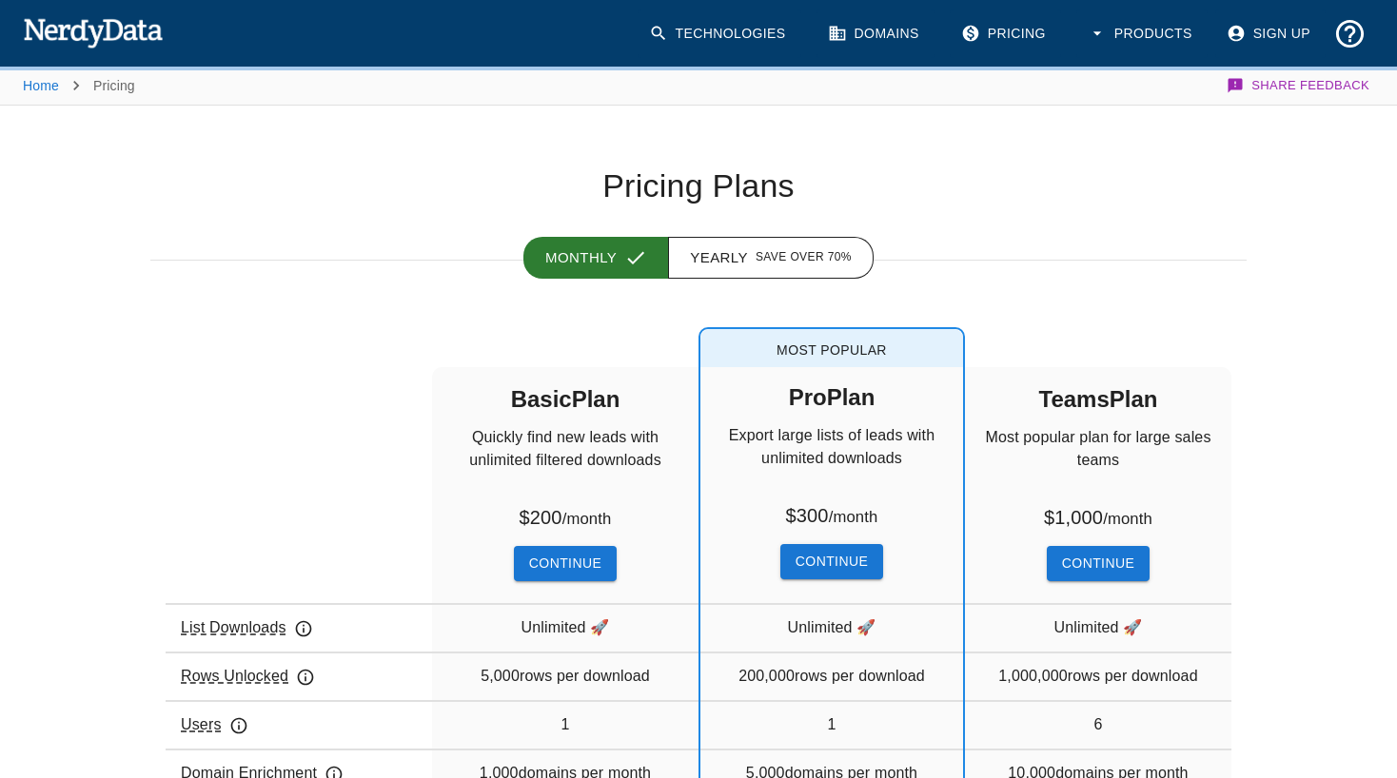
scroll to position [1, 0]
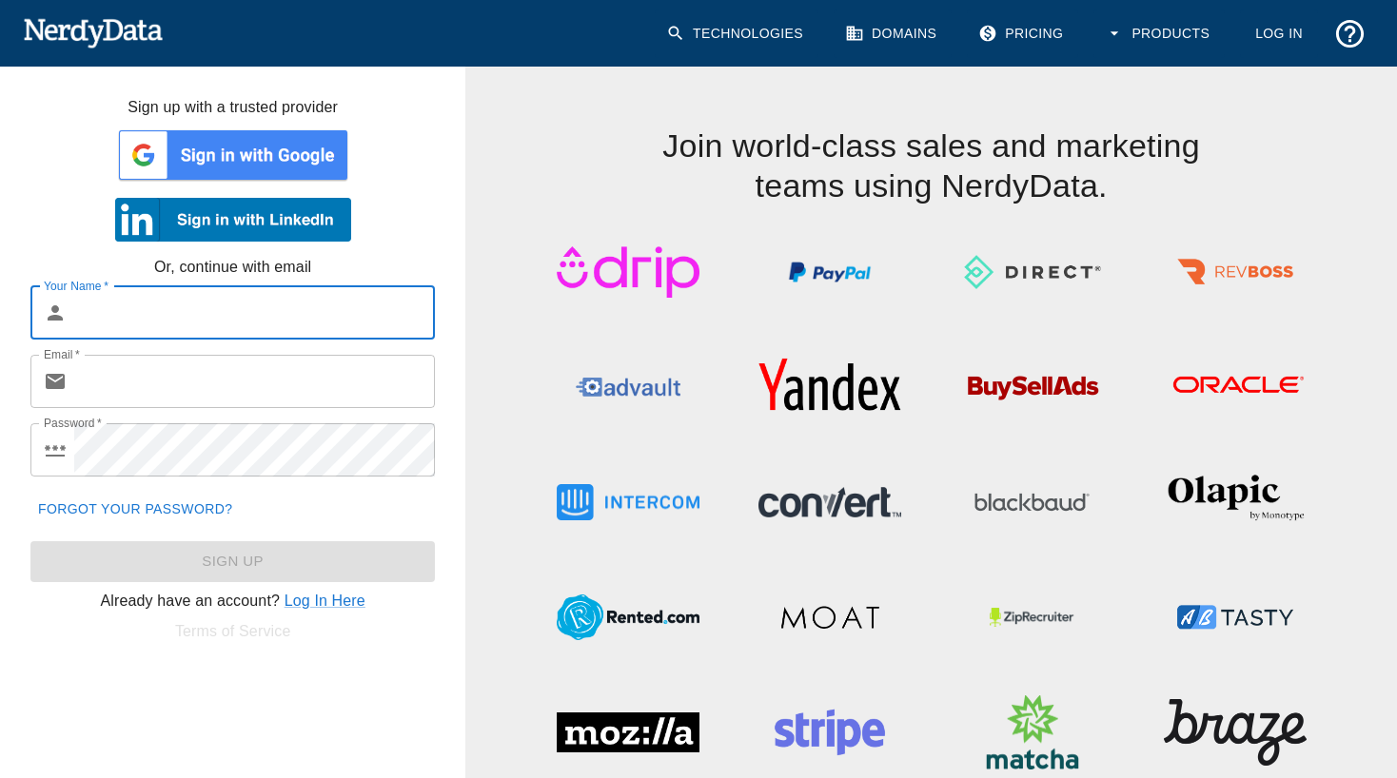
click at [132, 302] on input "Your Name   *" at bounding box center [254, 312] width 361 height 53
type input "DLodyD"
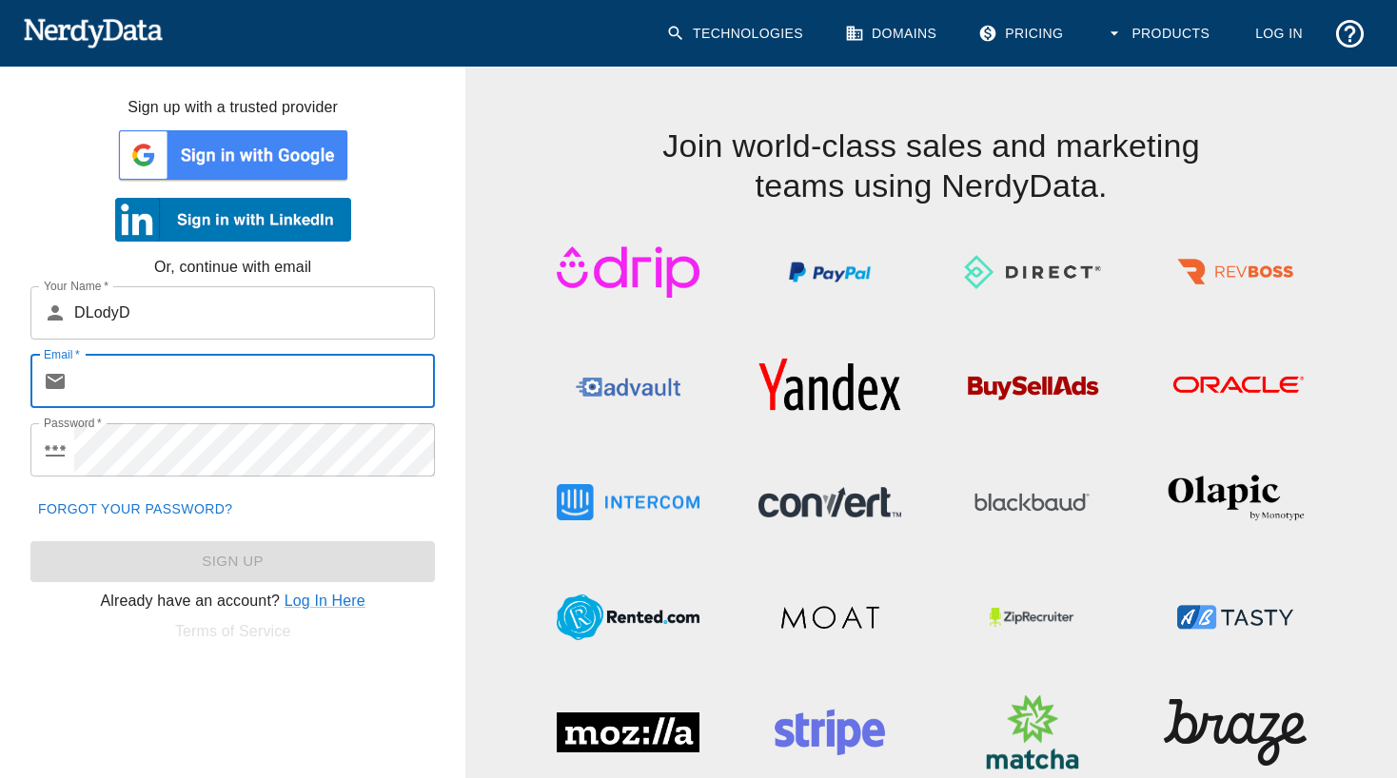
paste input "L")V?RD]mVdb#5G"
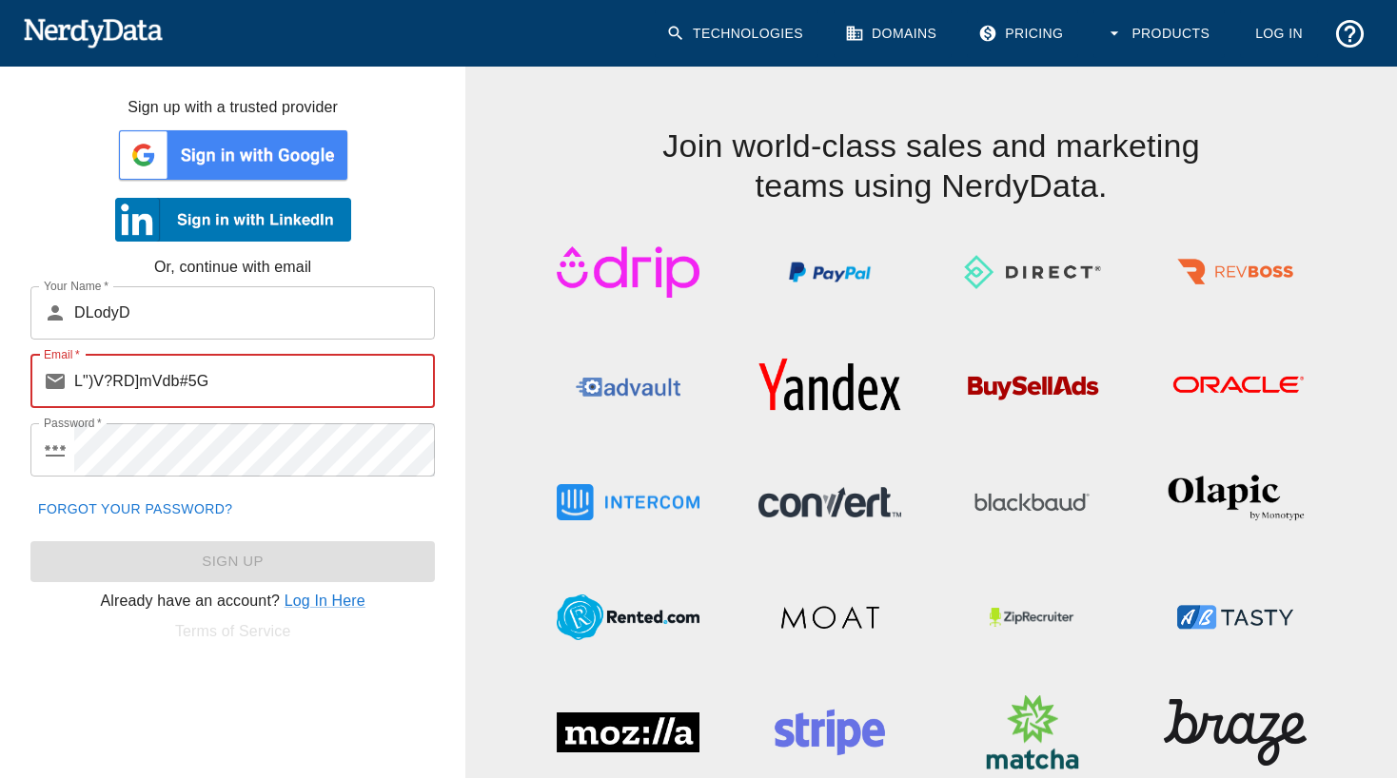
click at [212, 408] on input "L")V?RD]mVdb#5G" at bounding box center [254, 381] width 361 height 53
type input "L")V?RD]mVdb#5G"
click at [242, 379] on input "L")V?RD]mVdb#5G" at bounding box center [254, 381] width 361 height 53
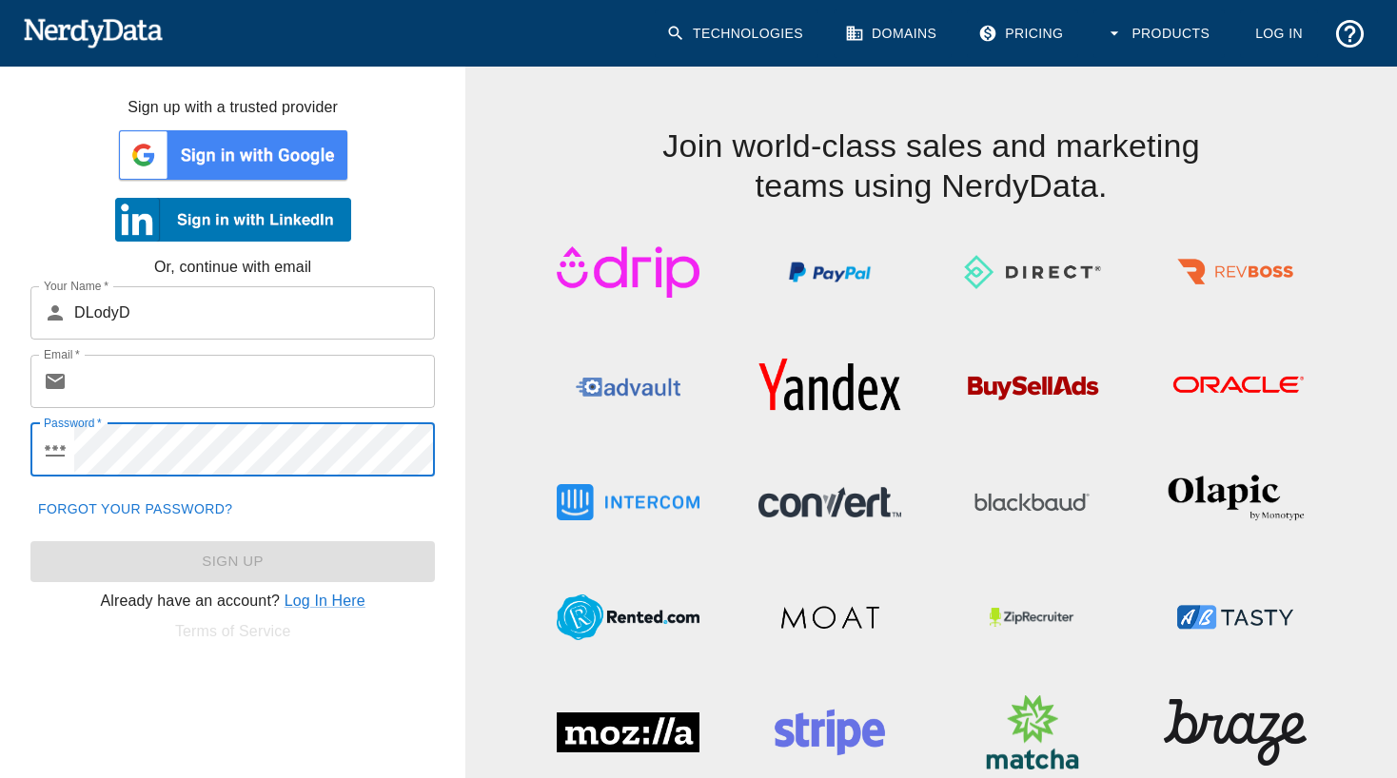
click at [162, 393] on input "Email   *" at bounding box center [254, 381] width 361 height 53
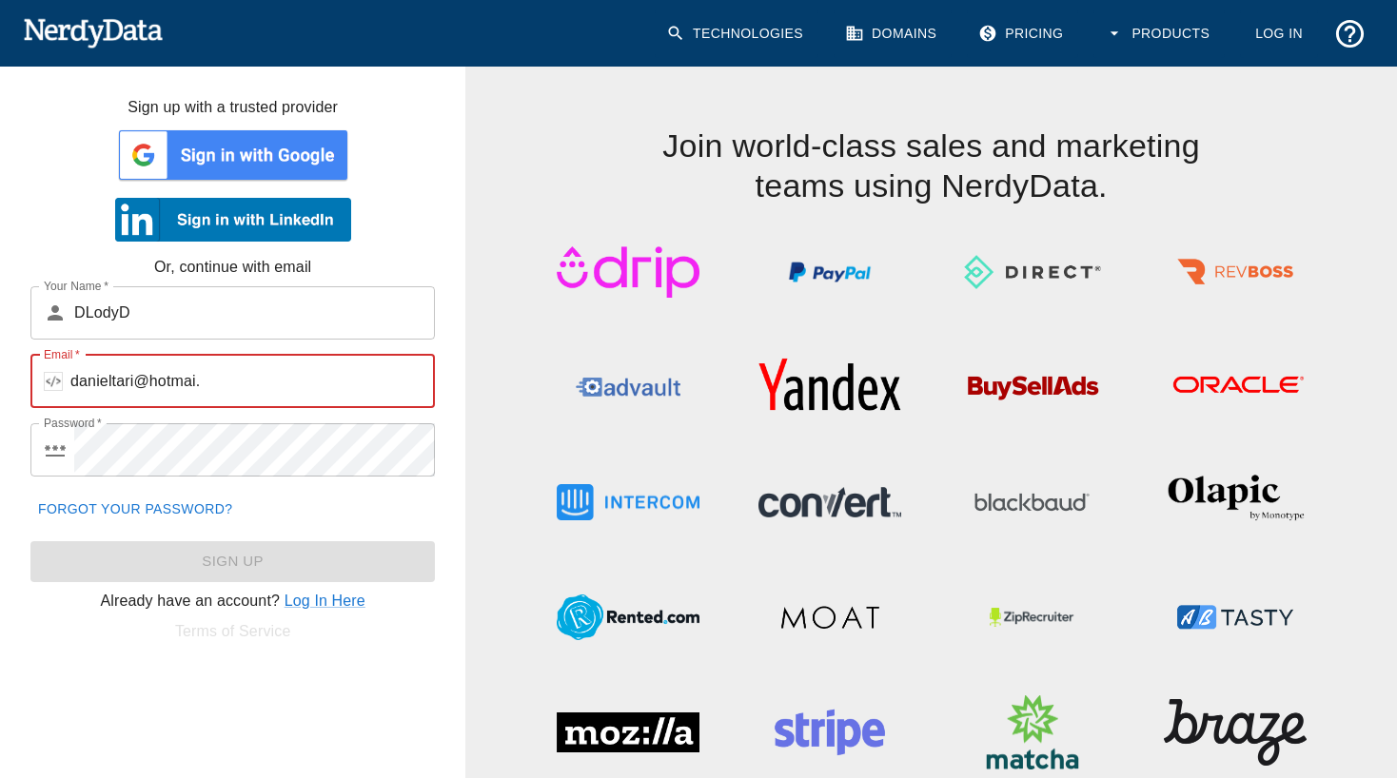
type input "danieltari@hotmai"
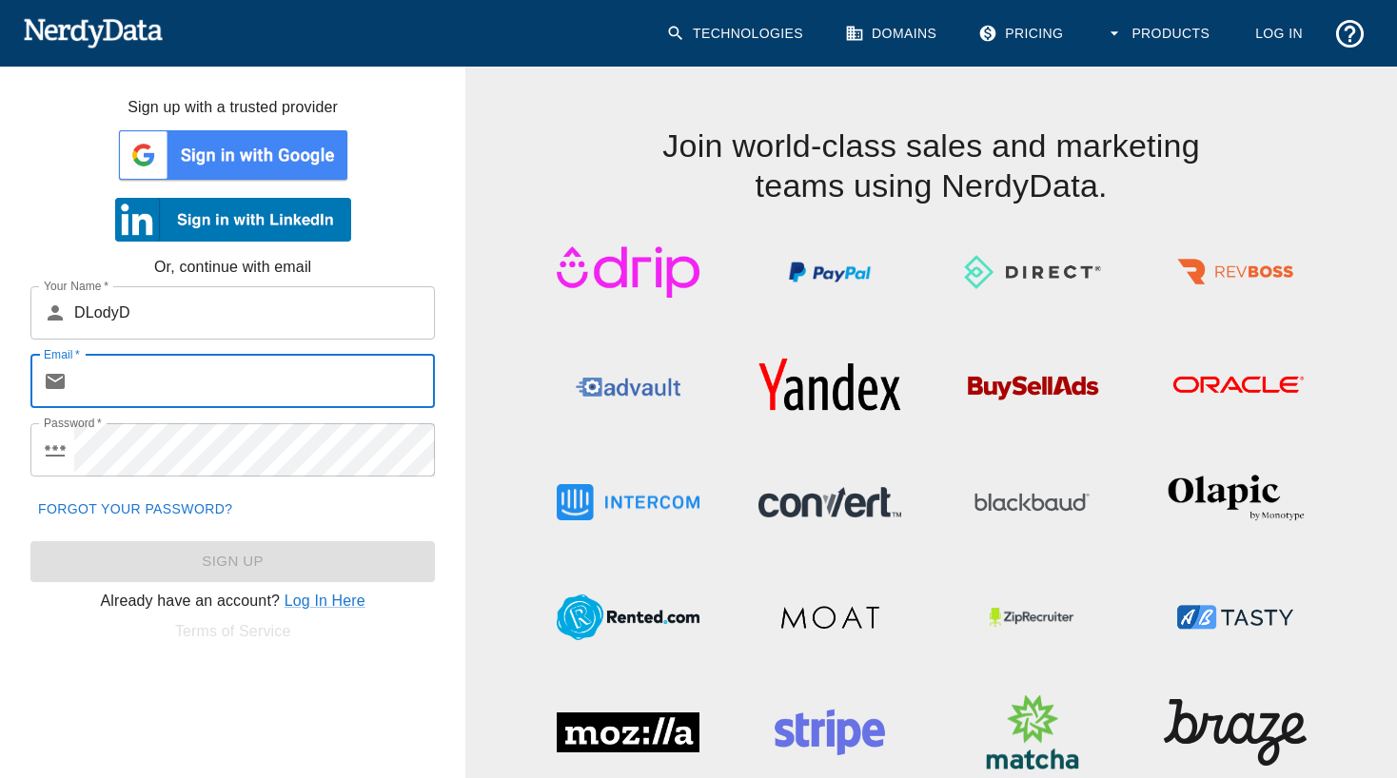
click at [213, 384] on input "Email   *" at bounding box center [254, 381] width 361 height 53
paste input "[EMAIL_ADDRESS][DOMAIN_NAME]"
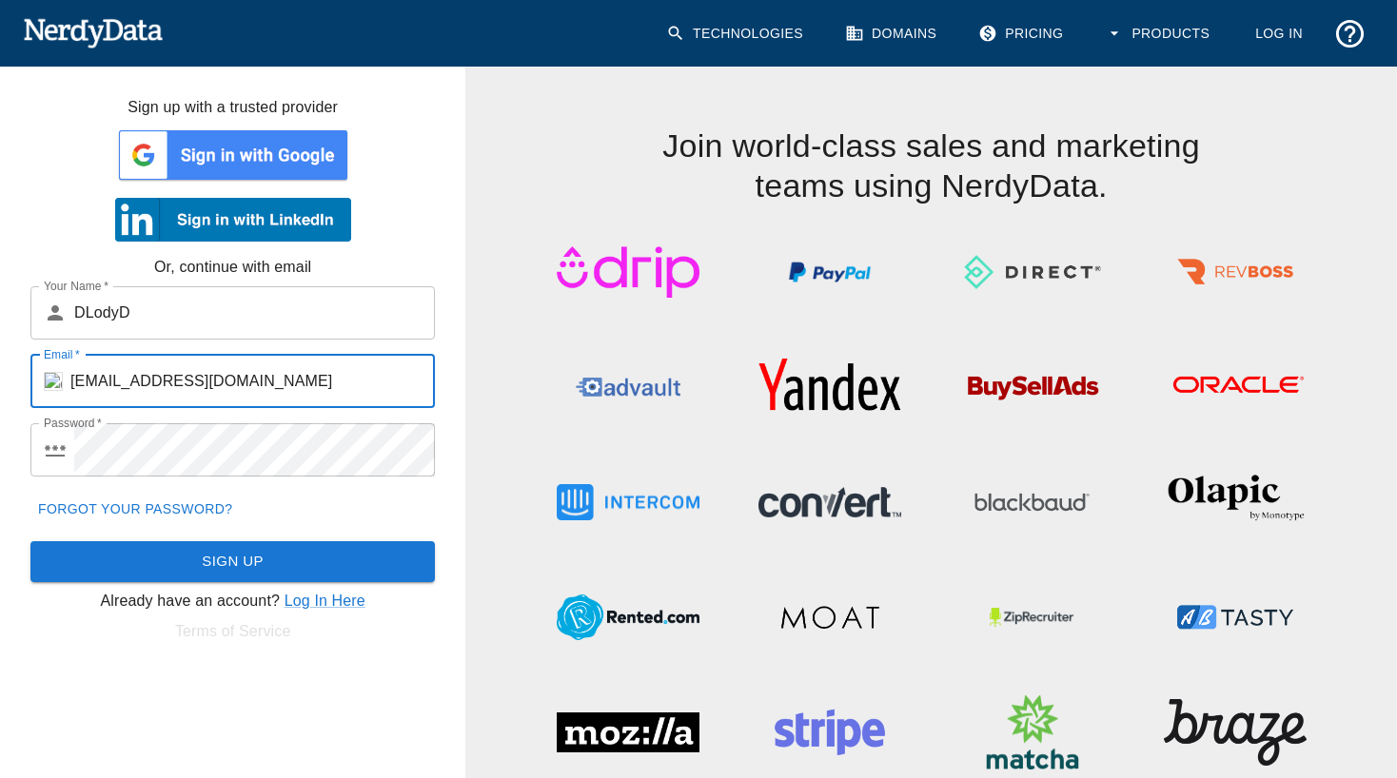
type input "[EMAIL_ADDRESS][DOMAIN_NAME]"
click at [365, 561] on button "Sign Up" at bounding box center [232, 562] width 404 height 40
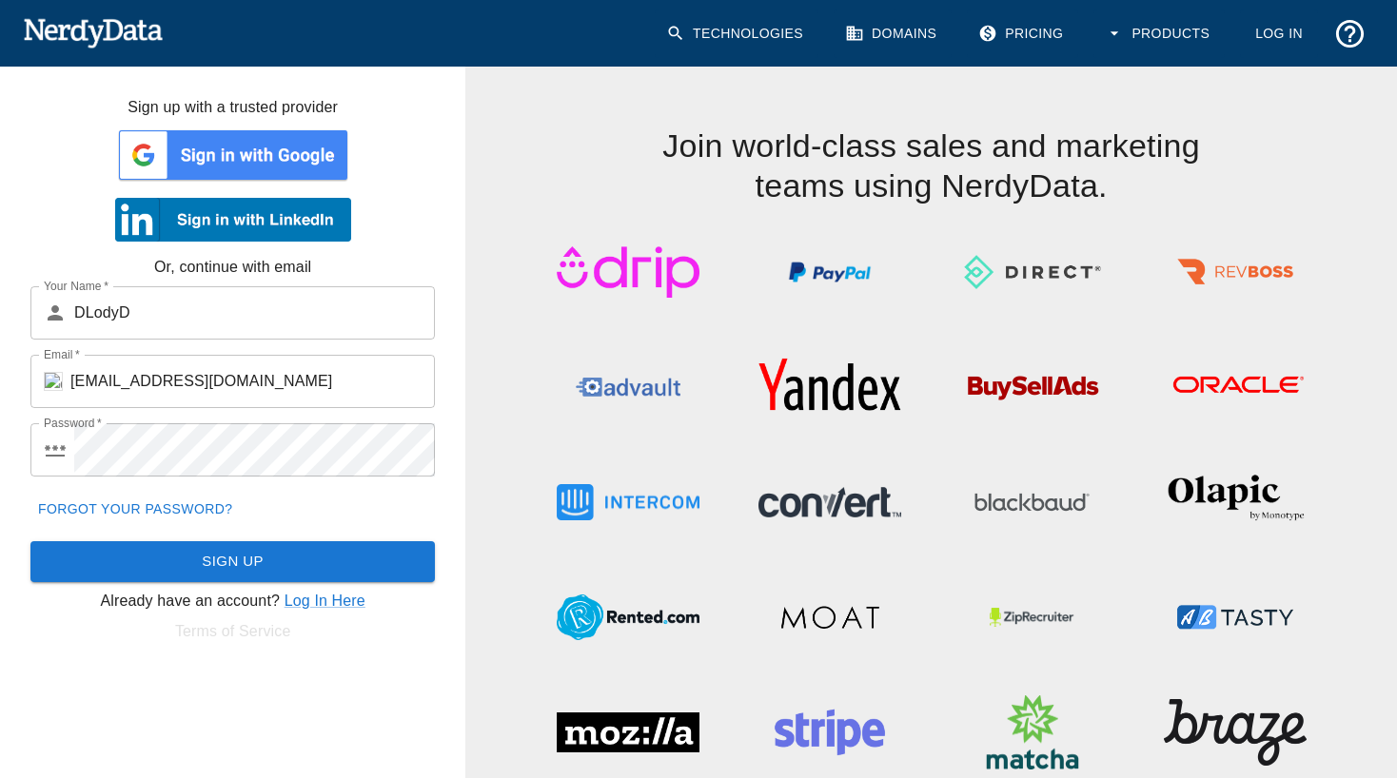
click at [492, 299] on div "Join world-class sales and marketing teams using NerdyData." at bounding box center [931, 412] width 932 height 739
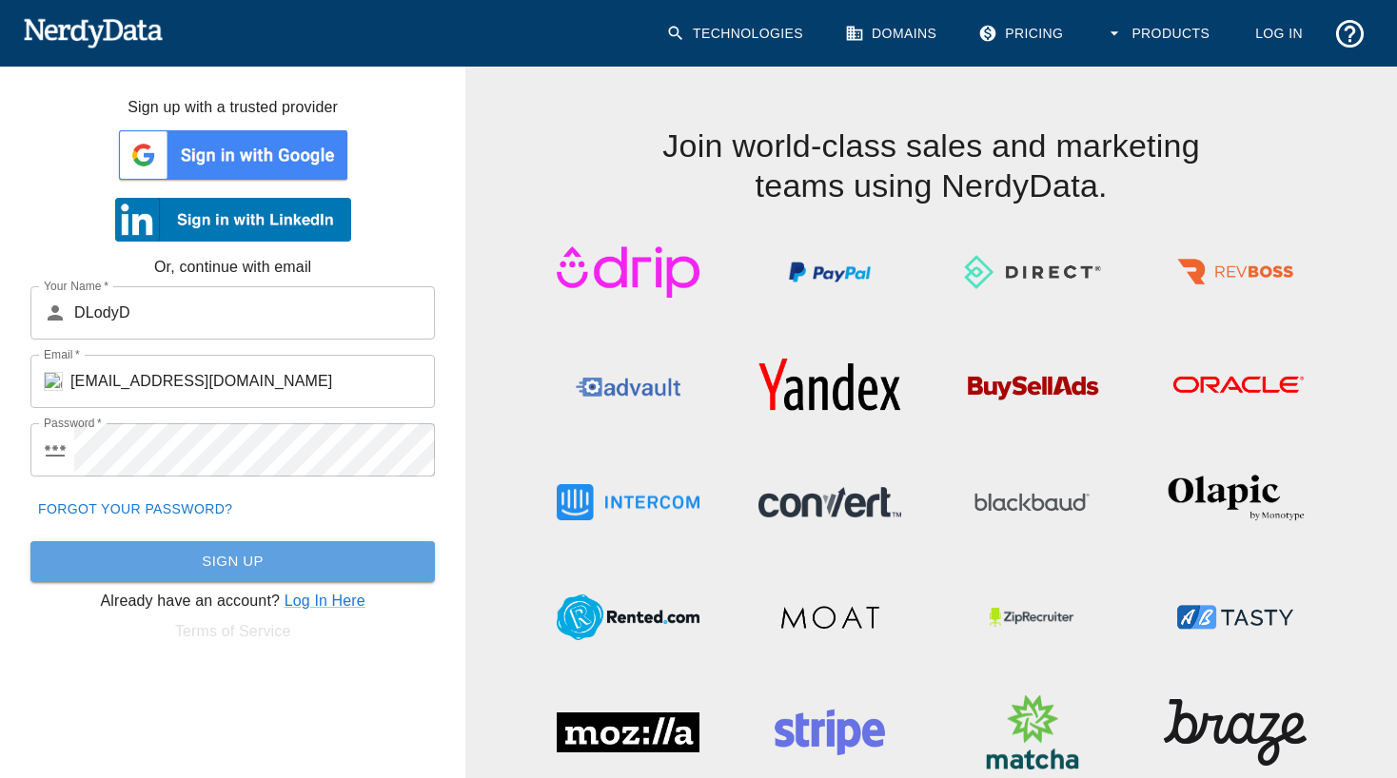
click at [160, 554] on button "Sign Up" at bounding box center [232, 562] width 404 height 40
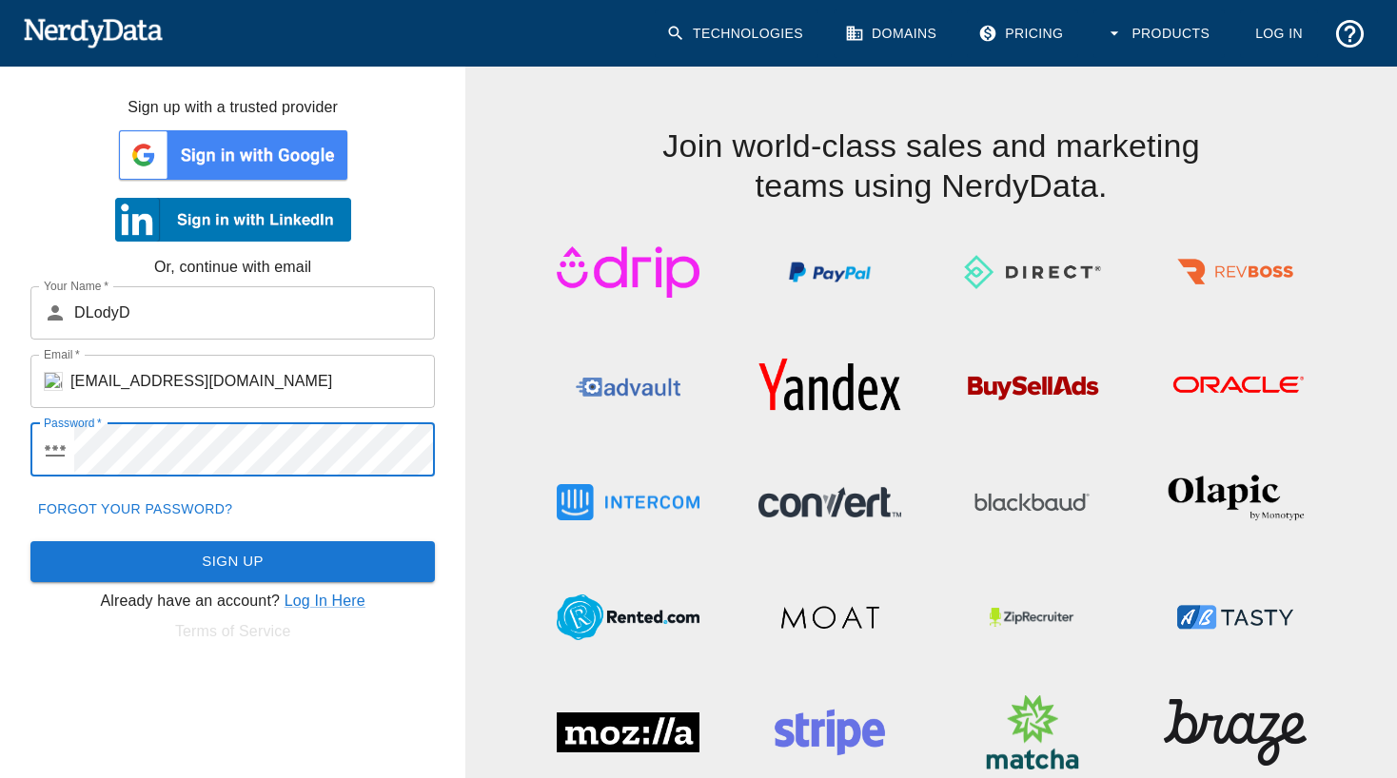
click at [227, 325] on input "DLodyD" at bounding box center [254, 312] width 361 height 53
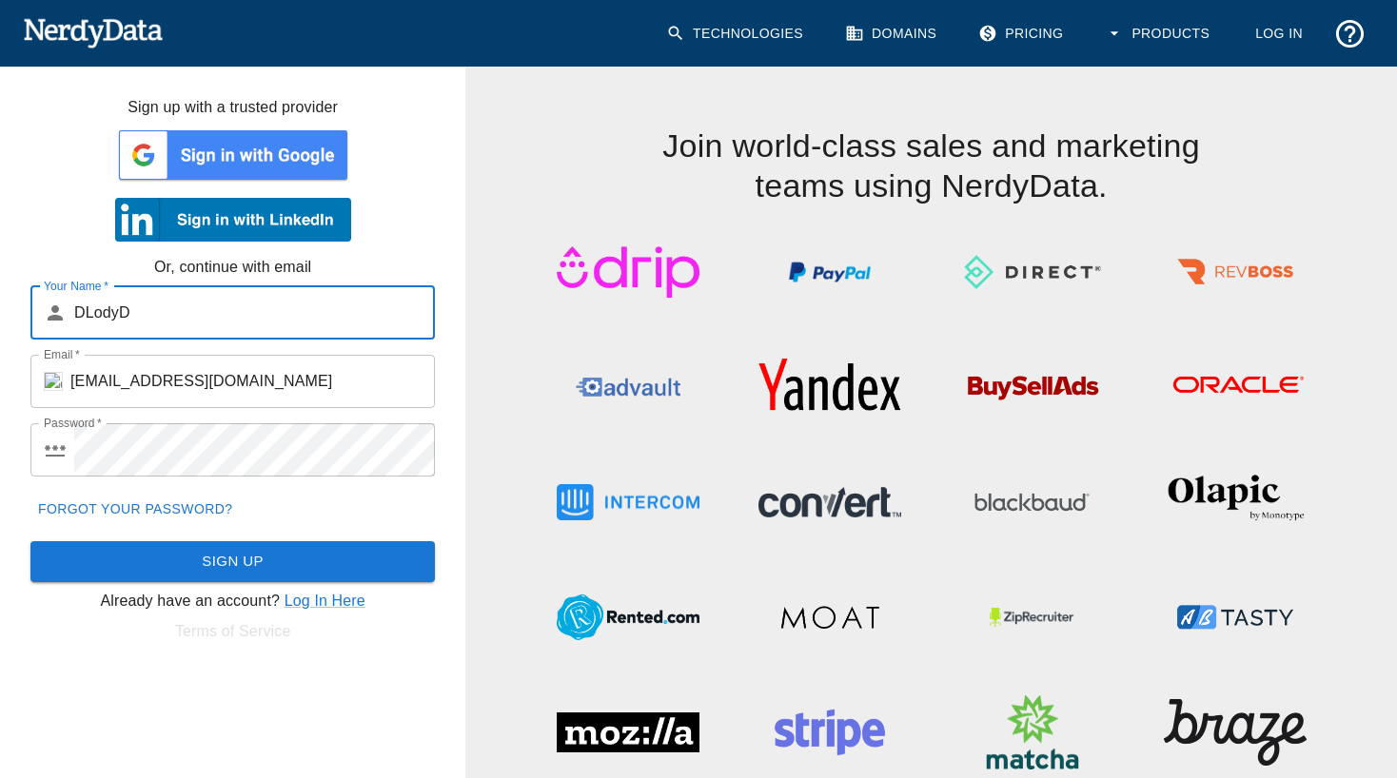
click at [220, 548] on button "Sign Up" at bounding box center [232, 562] width 404 height 40
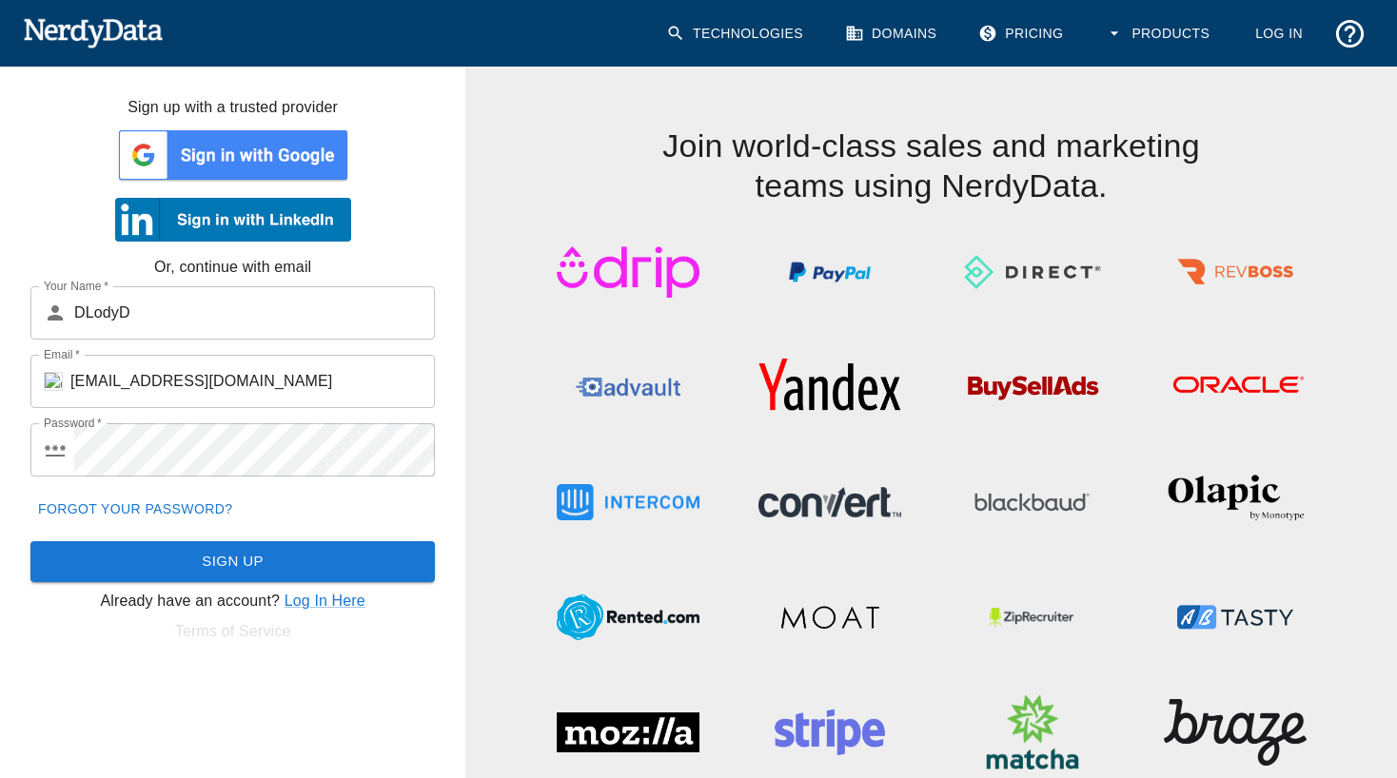
click at [276, 493] on div "Forgot your password?" at bounding box center [225, 502] width 420 height 50
click at [314, 599] on link "Log In Here" at bounding box center [325, 601] width 81 height 16
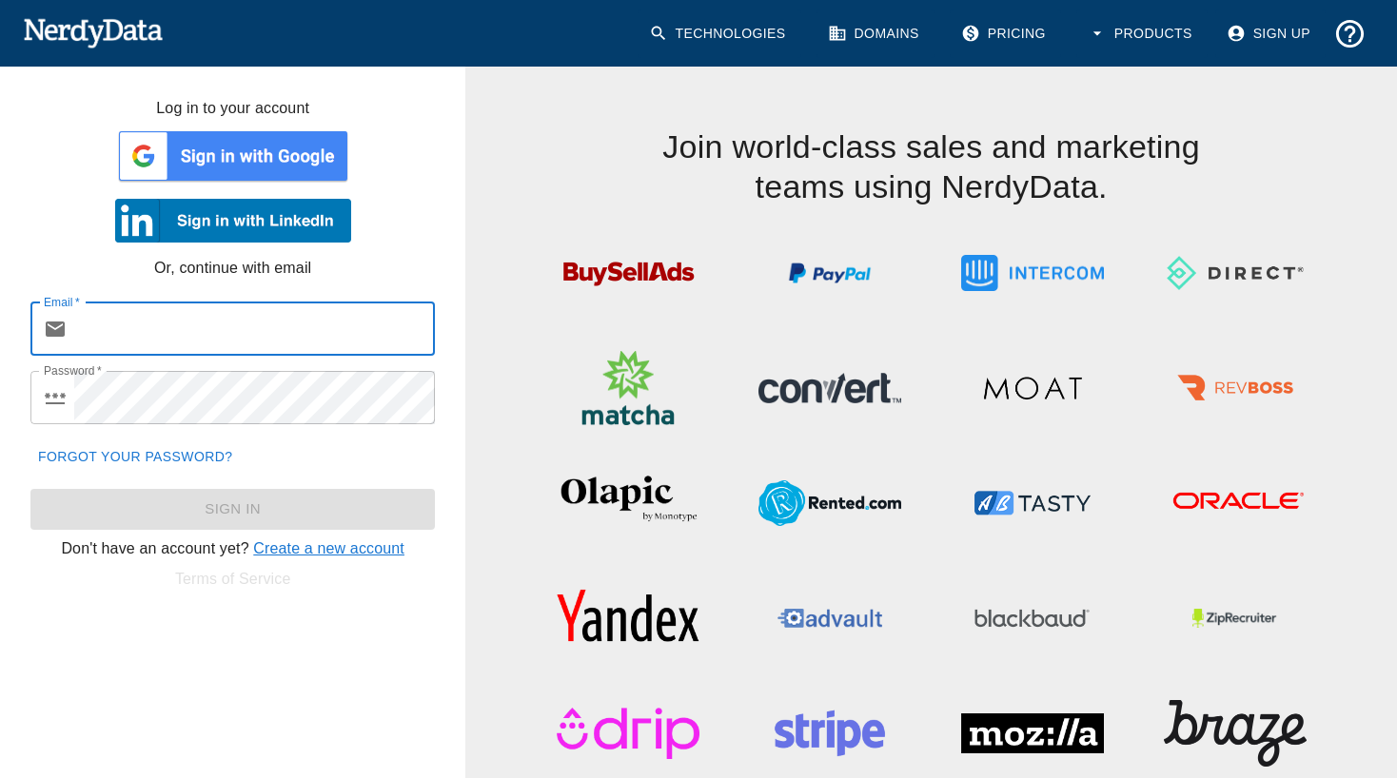
click at [308, 552] on link "Create a new account" at bounding box center [328, 549] width 151 height 16
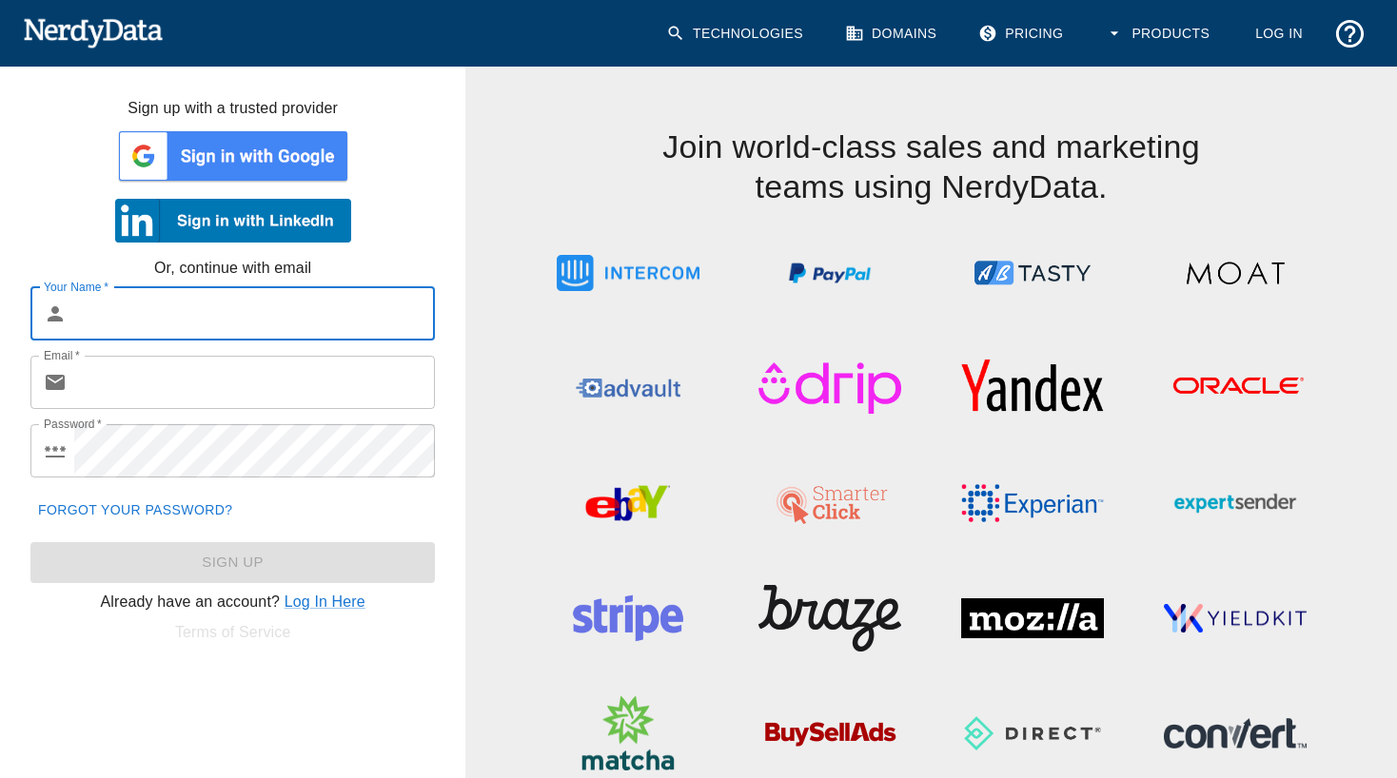
click at [218, 328] on input "Your Name   *" at bounding box center [254, 313] width 361 height 53
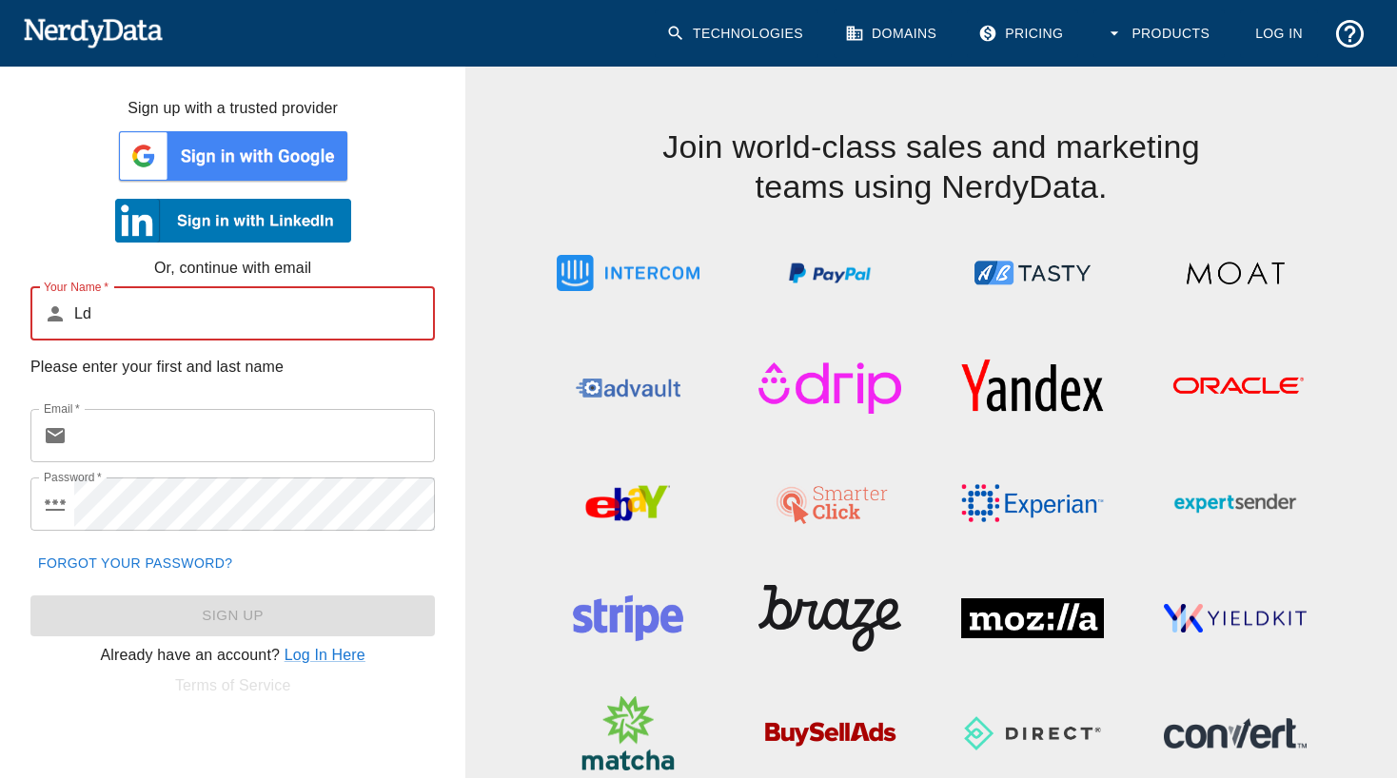
type input "L"
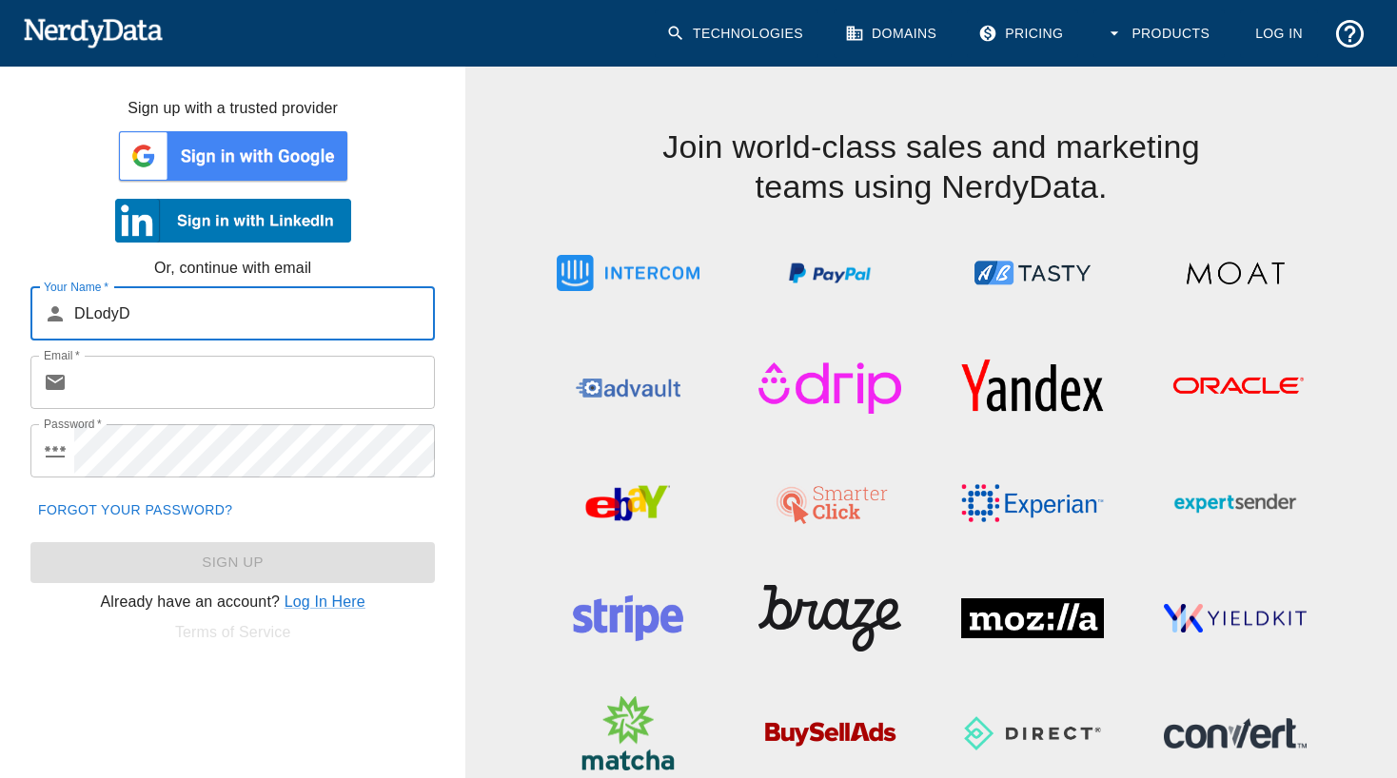
type input "DLodyD"
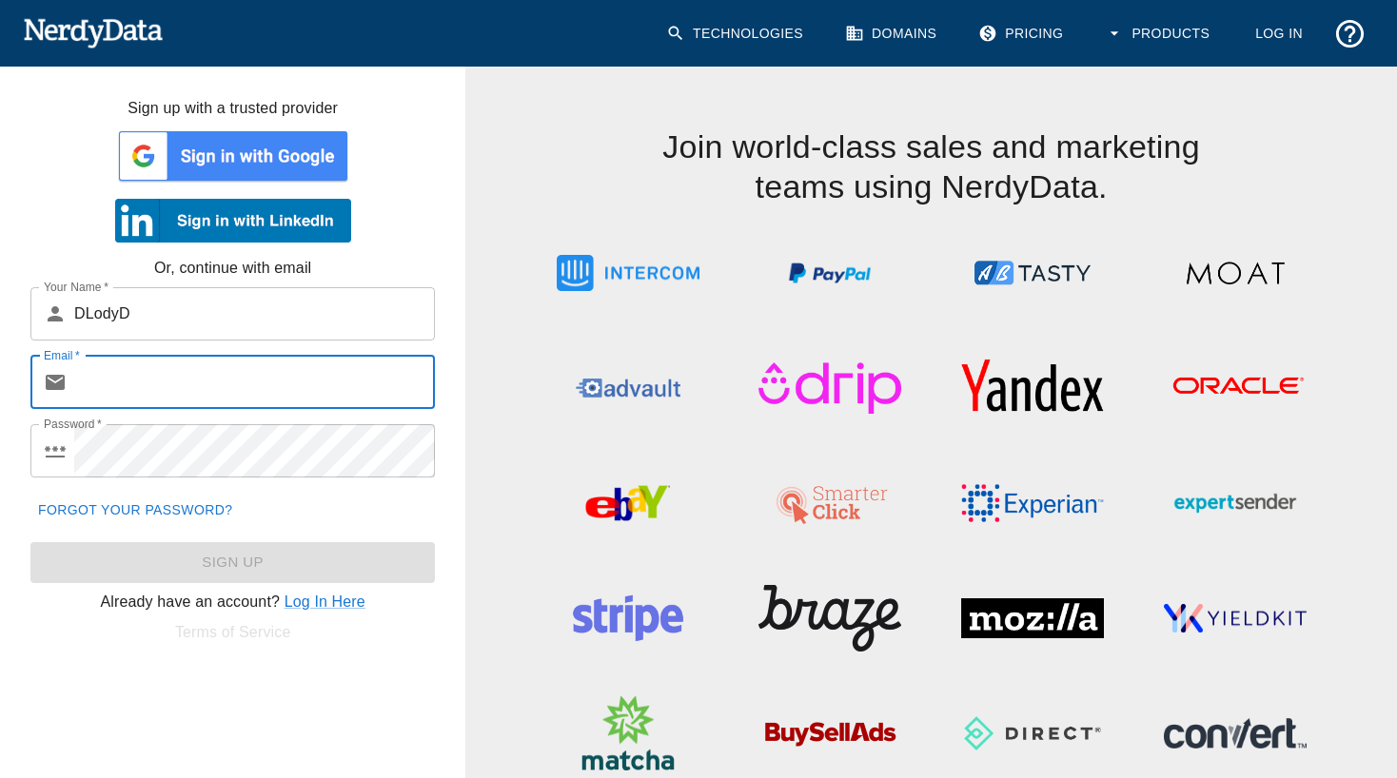
click at [131, 378] on input "Email   *" at bounding box center [254, 382] width 361 height 53
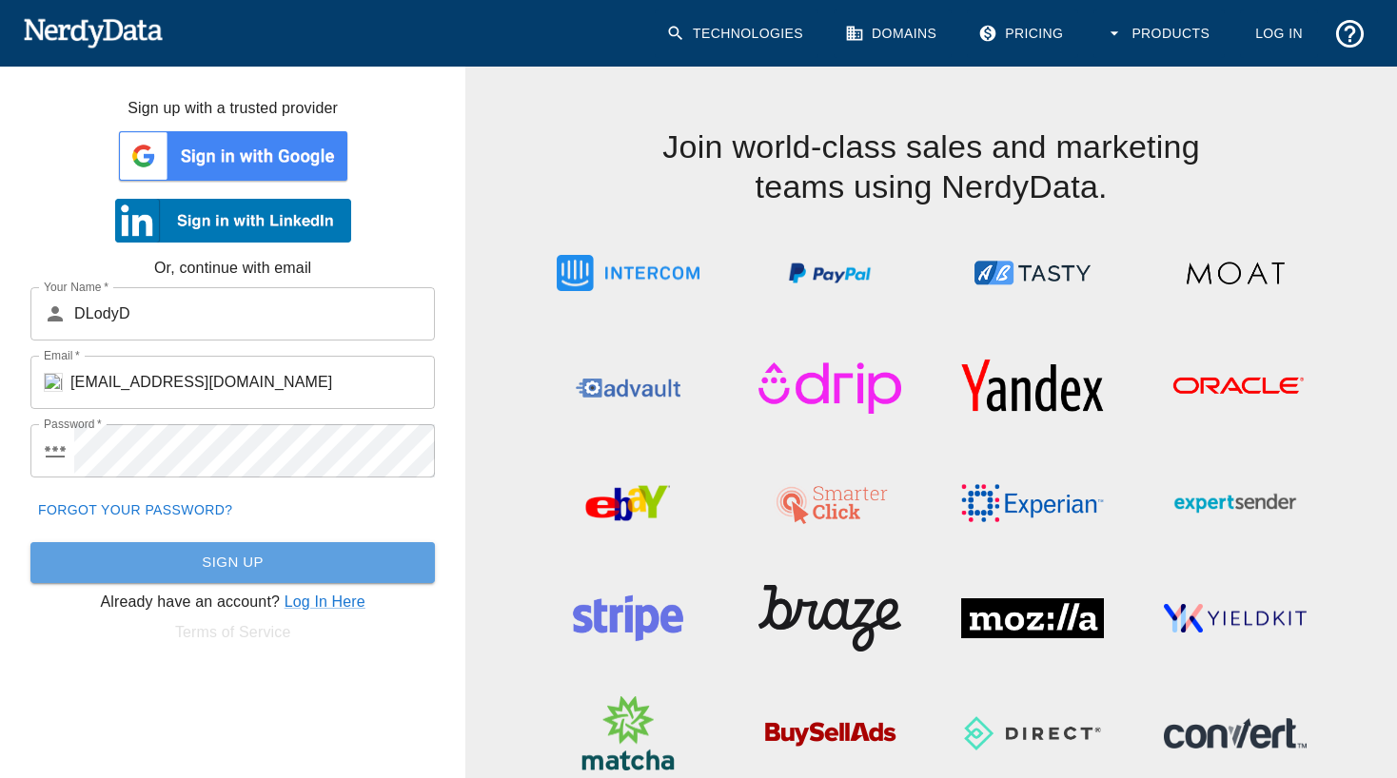
click at [229, 550] on button "Sign Up" at bounding box center [232, 562] width 404 height 40
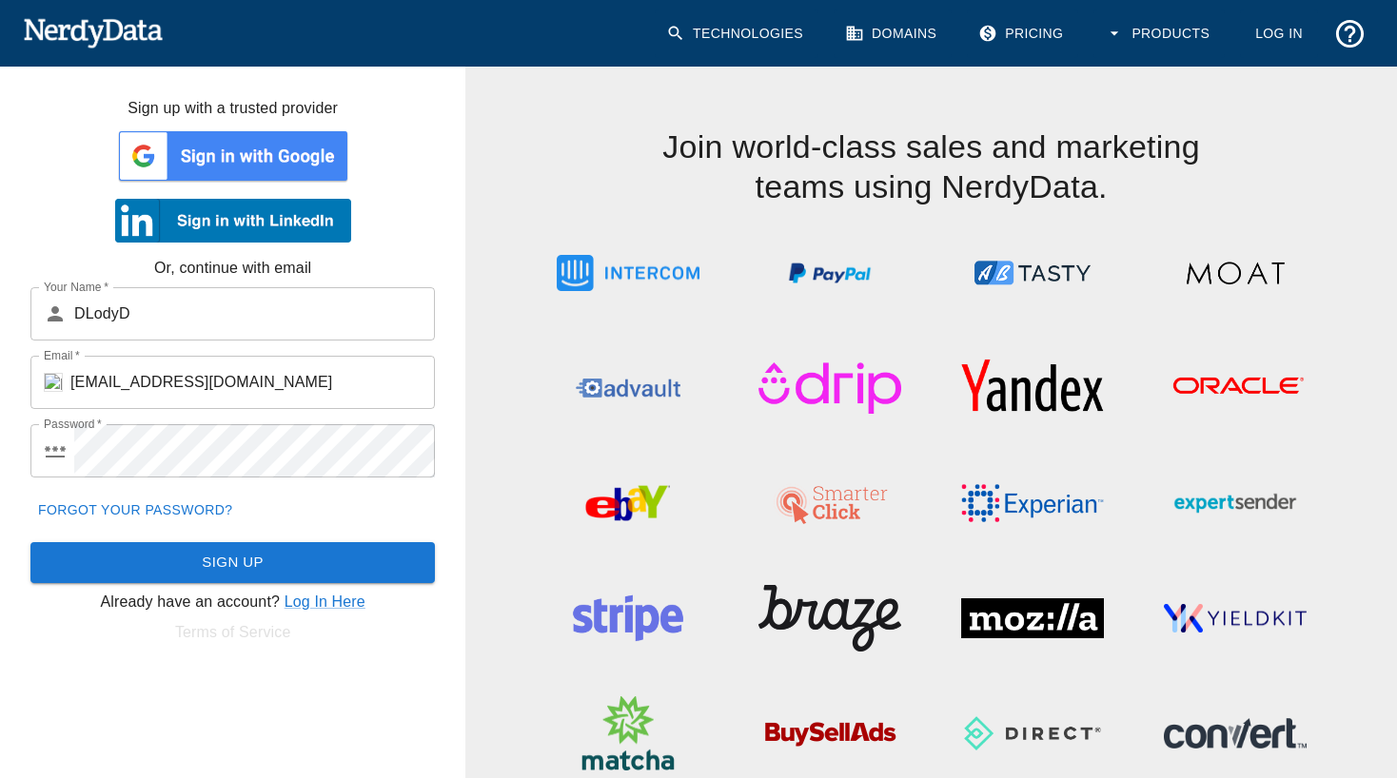
click at [306, 368] on input "[EMAIL_ADDRESS][DOMAIN_NAME]" at bounding box center [252, 382] width 365 height 53
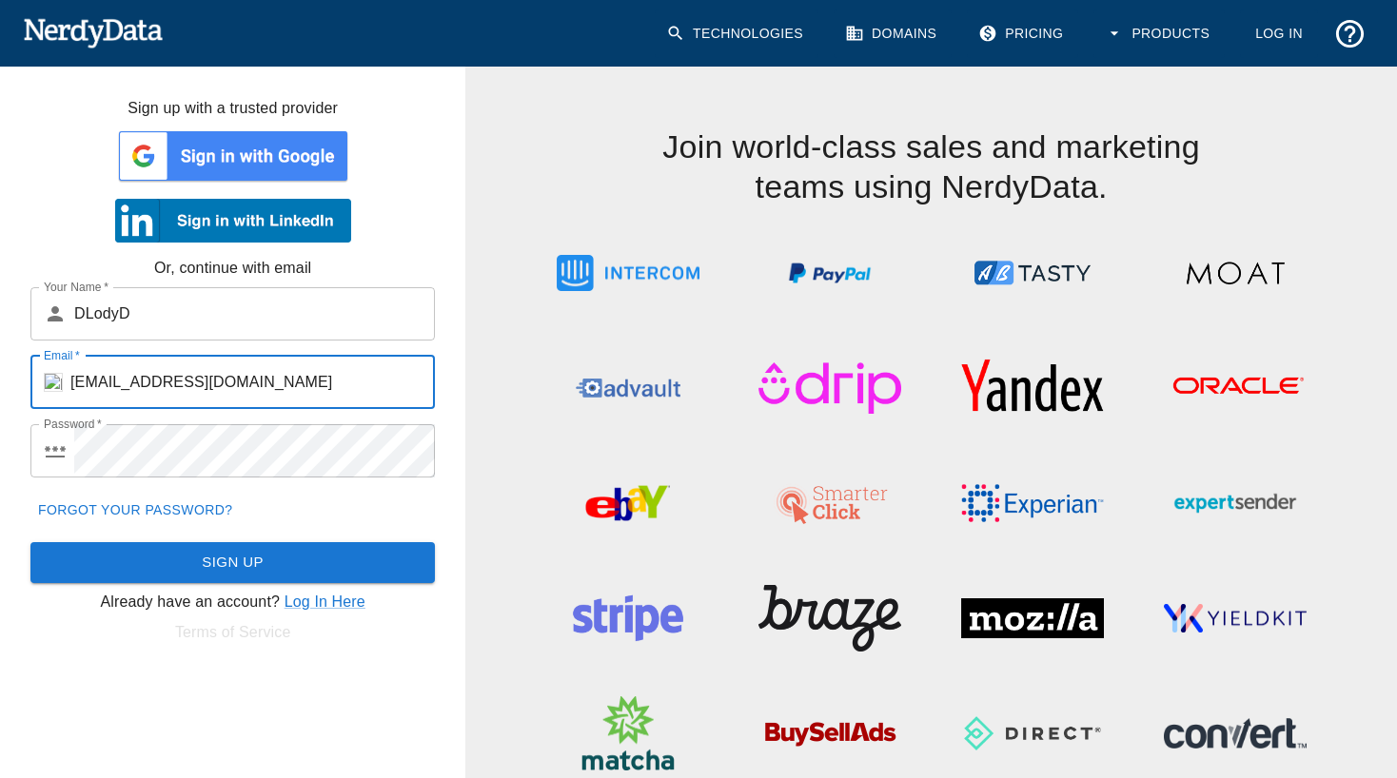
paste input "tamaje2833@cotasen"
type input "[EMAIL_ADDRESS][DOMAIN_NAME]"
click at [259, 567] on button "Sign Up" at bounding box center [232, 562] width 404 height 40
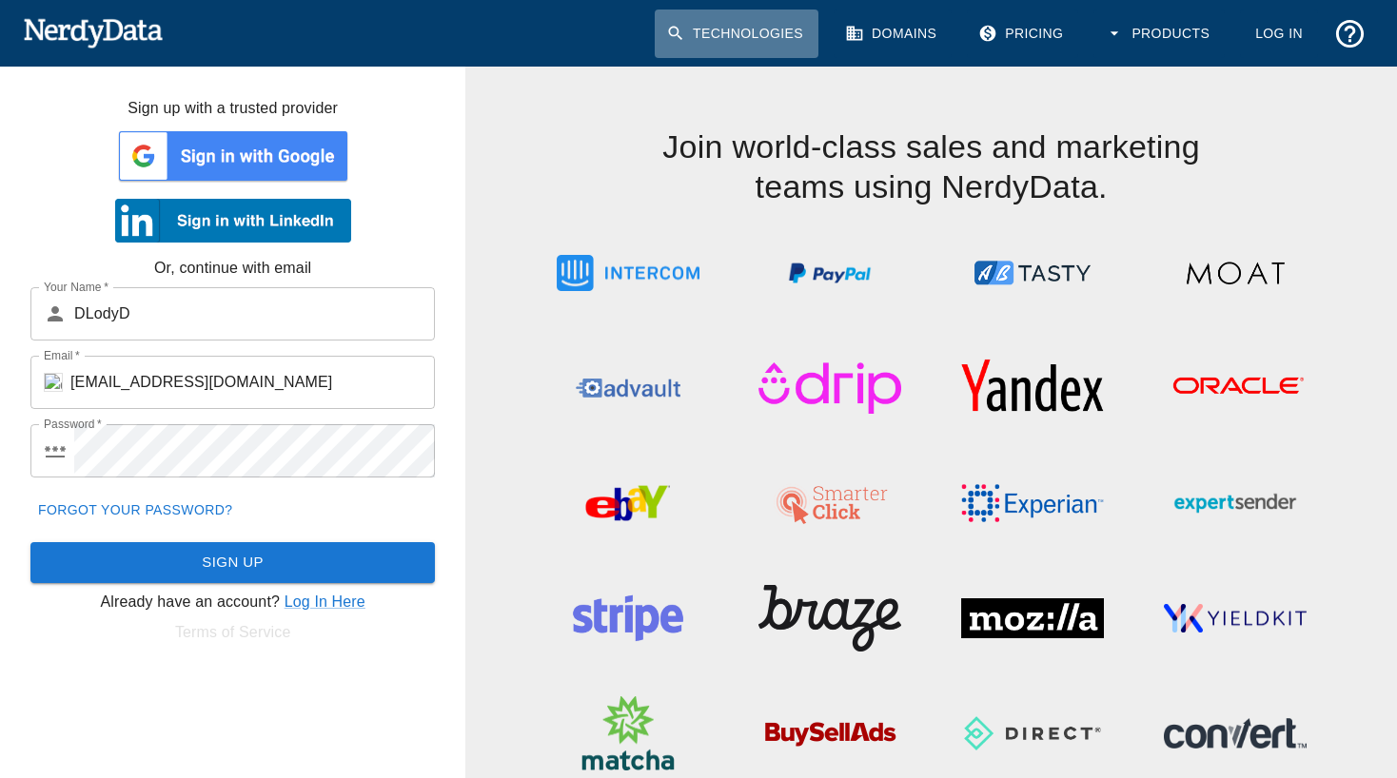
click at [663, 38] on link "Technologies" at bounding box center [737, 34] width 164 height 49
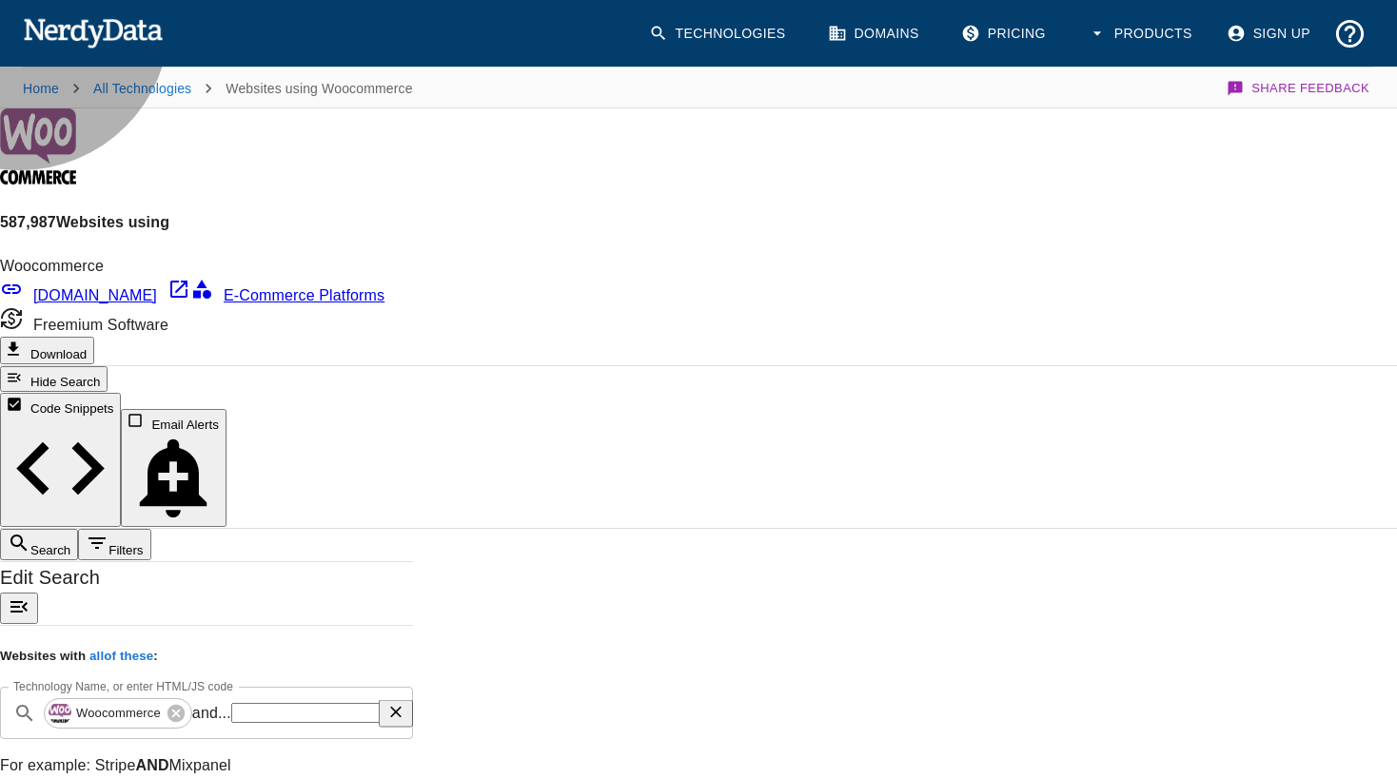
click at [94, 337] on button "Download" at bounding box center [47, 351] width 94 height 28
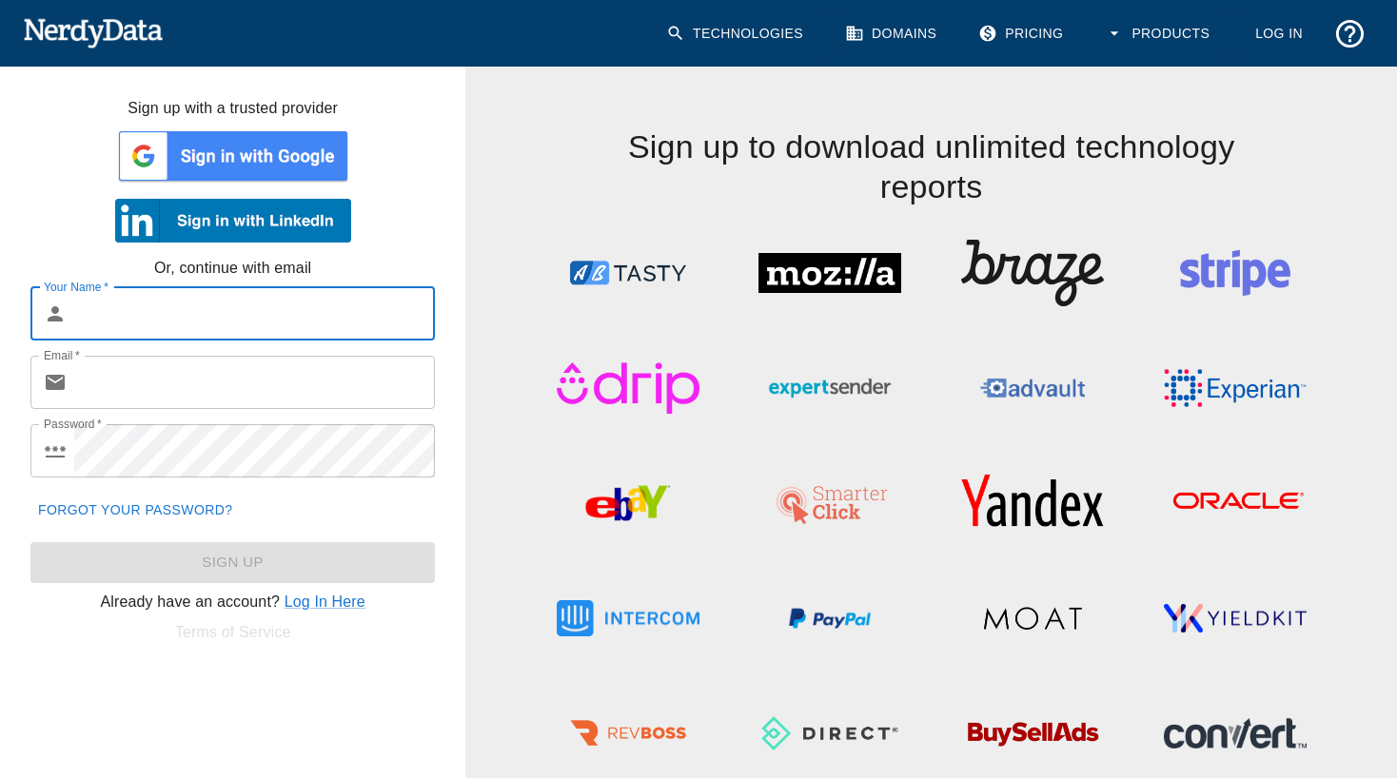
click at [128, 368] on input "Email   *" at bounding box center [254, 382] width 361 height 53
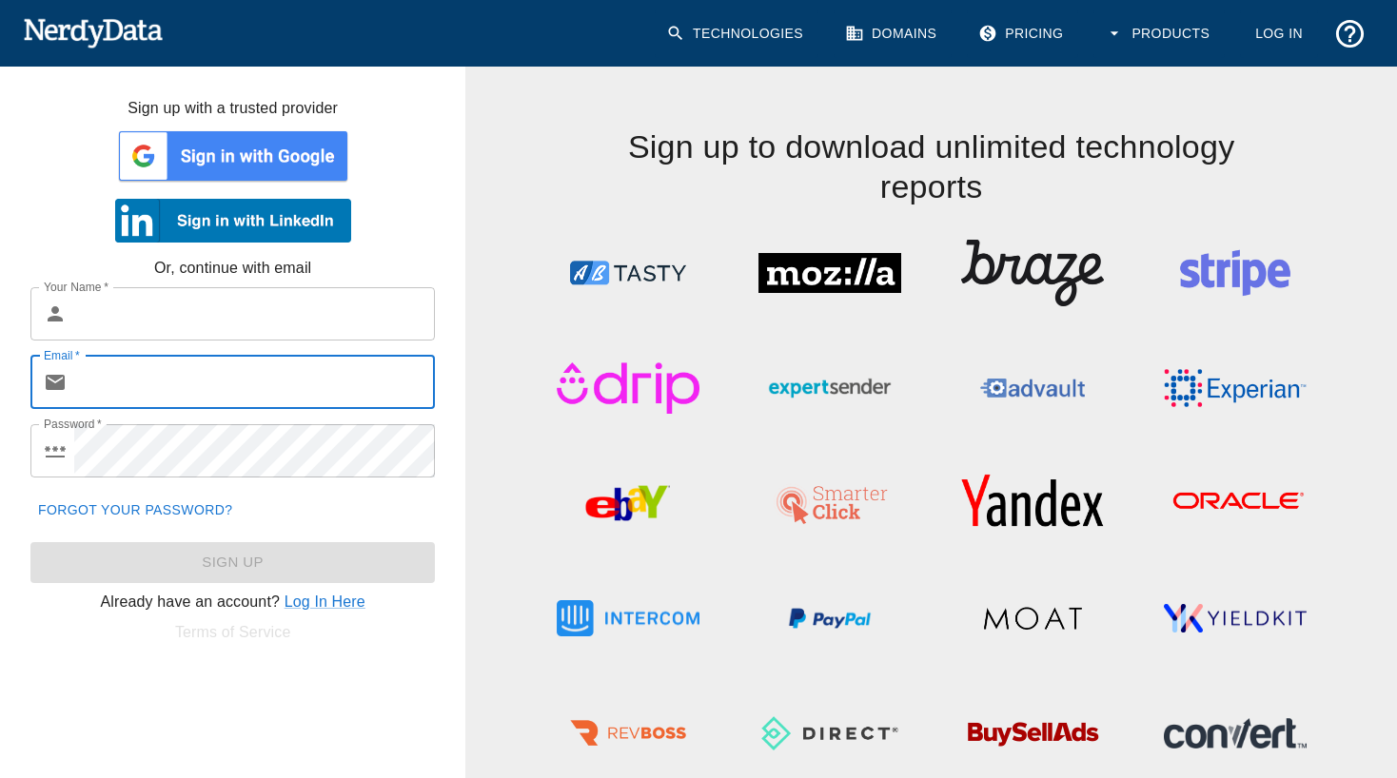
paste input "[EMAIL_ADDRESS][DOMAIN_NAME]"
type input "[EMAIL_ADDRESS][DOMAIN_NAME]"
click at [204, 302] on input "Your Name   *" at bounding box center [254, 313] width 361 height 53
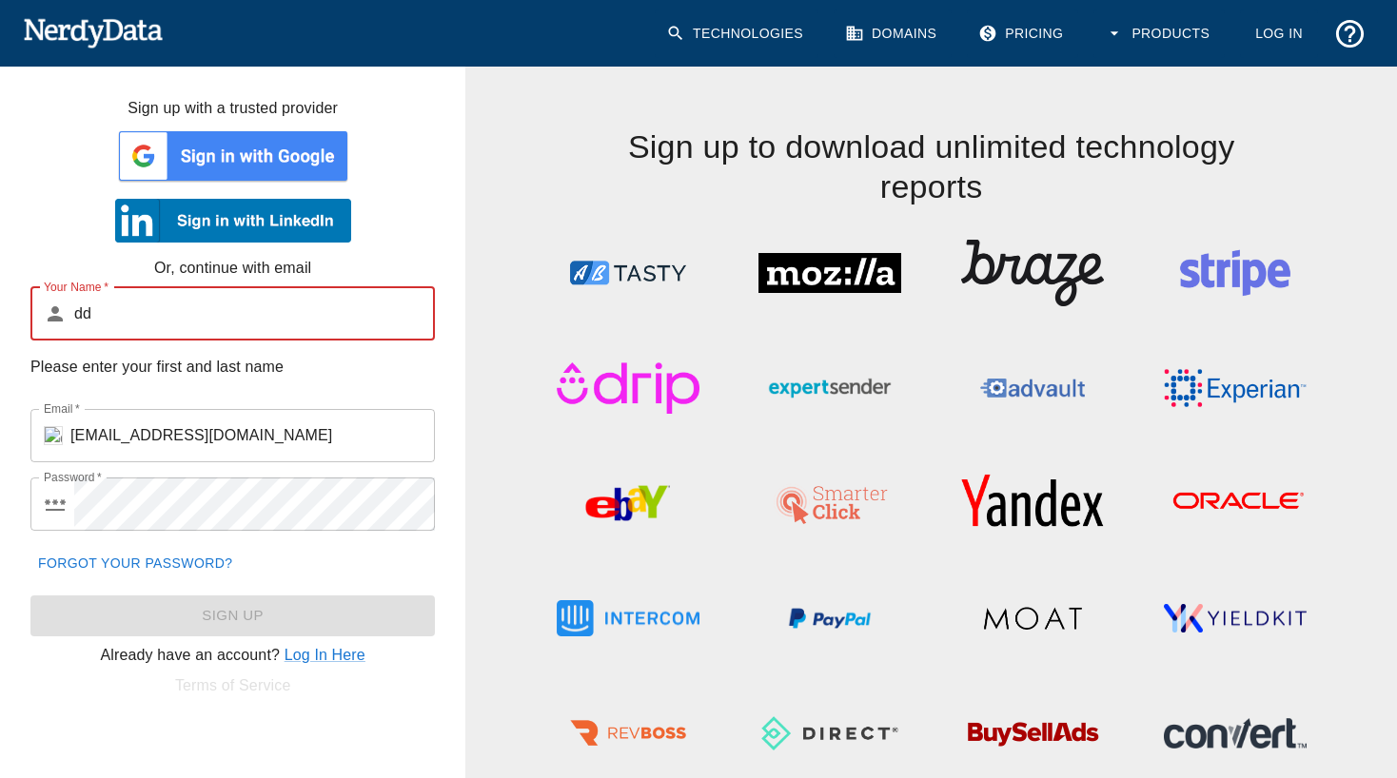
type input "d"
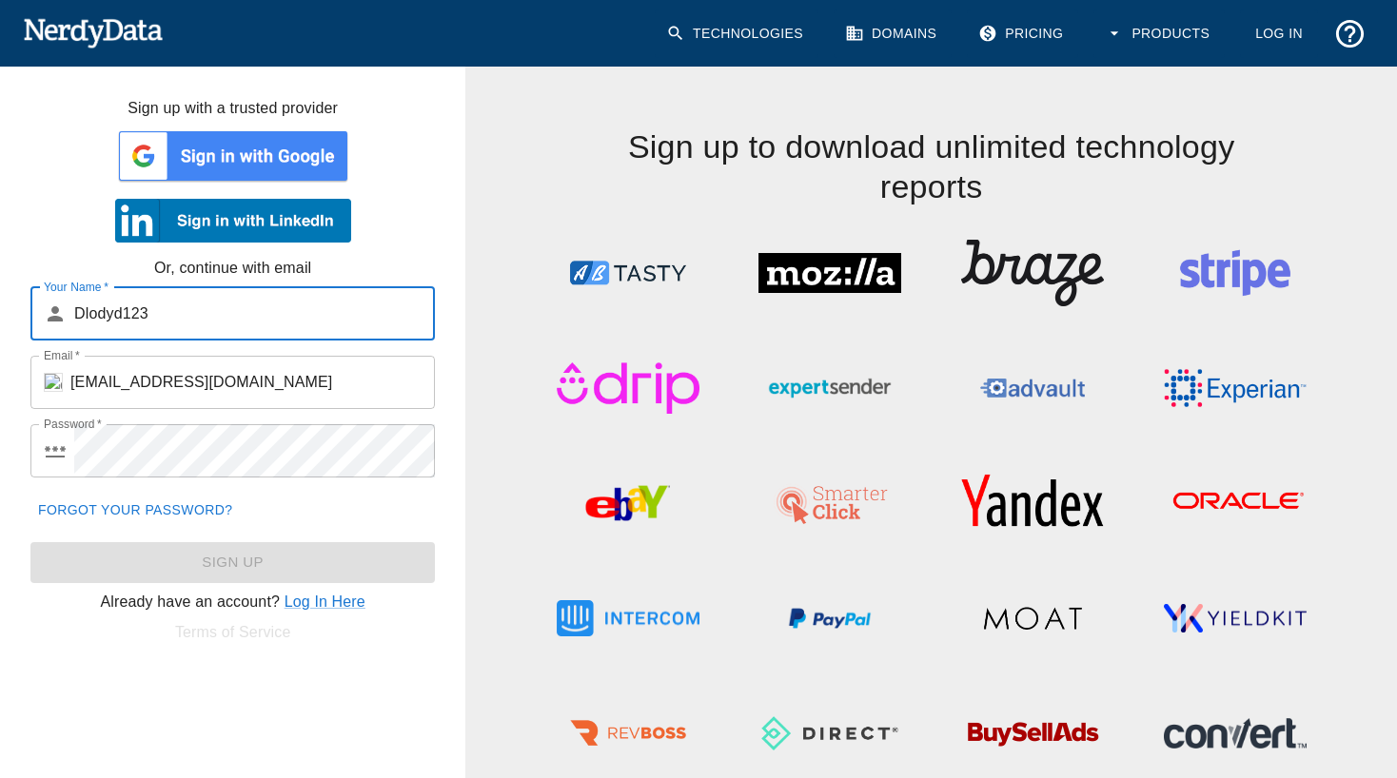
type input "Dlodyd123"
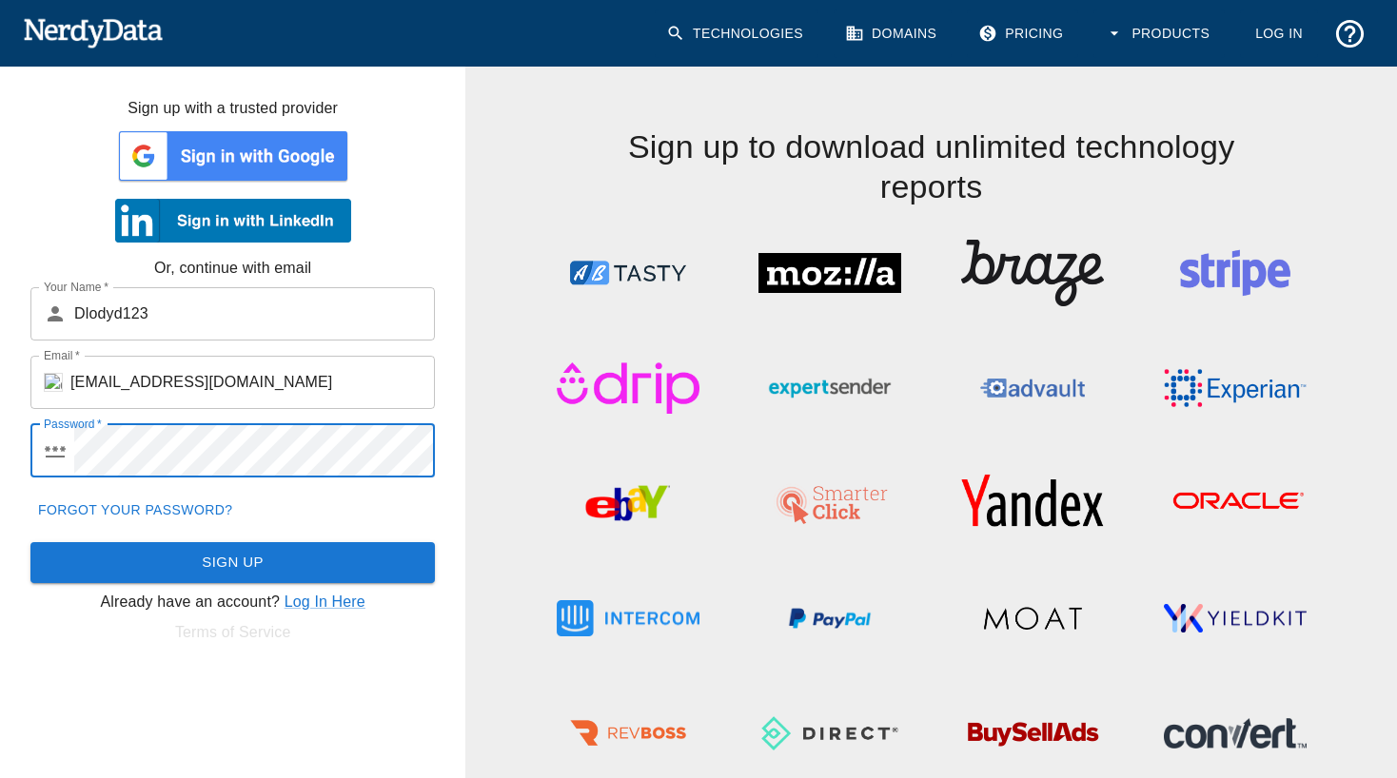
click at [144, 557] on button "Sign Up" at bounding box center [232, 562] width 404 height 40
click at [167, 563] on button "Sign Up" at bounding box center [232, 562] width 404 height 40
